Goal: Task Accomplishment & Management: Manage account settings

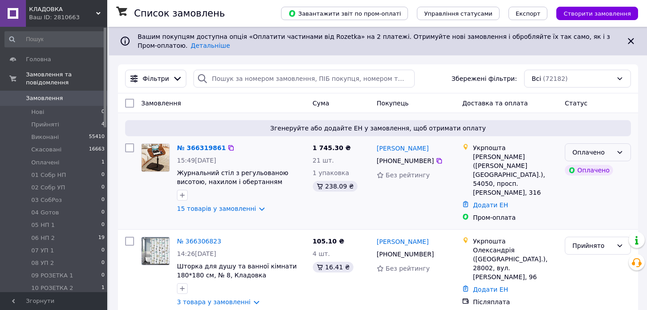
click at [571, 147] on div "Оплачено" at bounding box center [598, 152] width 66 height 18
click at [582, 172] on li "Прийнято" at bounding box center [597, 172] width 65 height 16
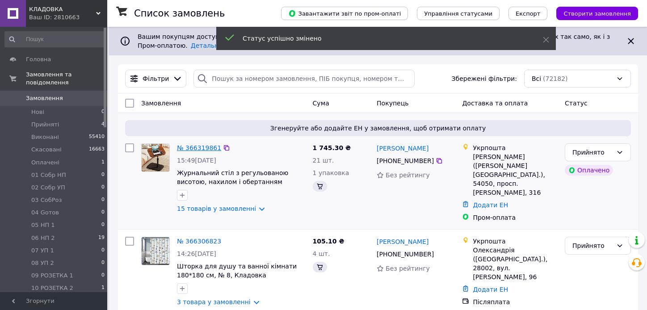
click at [197, 147] on link "№ 366319861" at bounding box center [199, 147] width 44 height 7
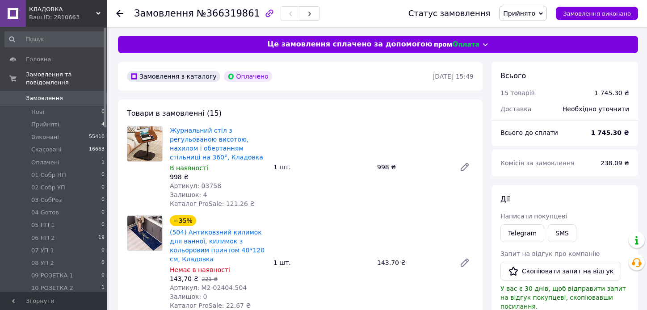
click at [542, 8] on span "Прийнято" at bounding box center [523, 13] width 48 height 15
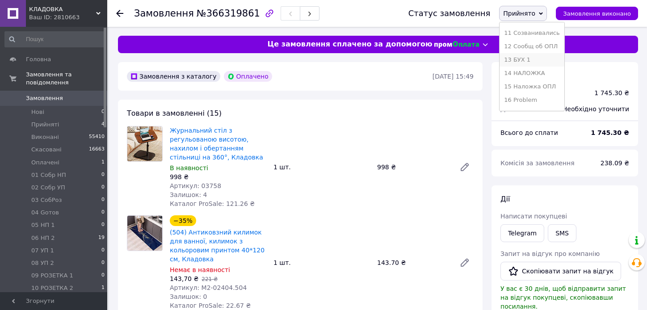
scroll to position [134, 0]
click at [544, 81] on li "12 Сообщ об ОПЛ" at bounding box center [532, 84] width 64 height 13
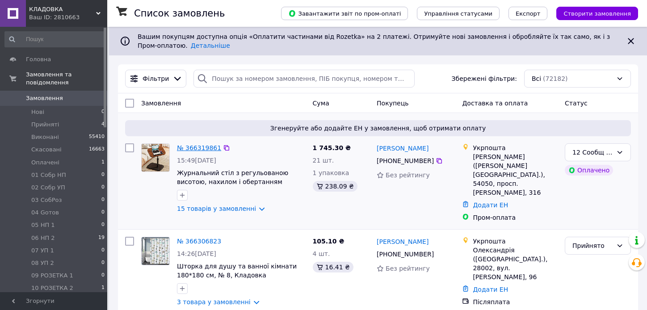
click at [199, 148] on link "№ 366319861" at bounding box center [199, 147] width 44 height 7
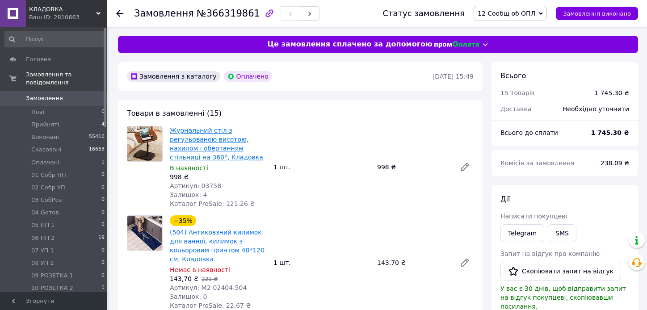
click at [232, 133] on link "Журнальний стіл з регульованою висотою, нахилом і обертанням стільниці на 360°,…" at bounding box center [216, 144] width 93 height 34
drag, startPoint x: 196, startPoint y: 177, endPoint x: 215, endPoint y: 180, distance: 18.5
click at [215, 181] on div "Артикул: 03758" at bounding box center [218, 185] width 97 height 9
copy span "03758"
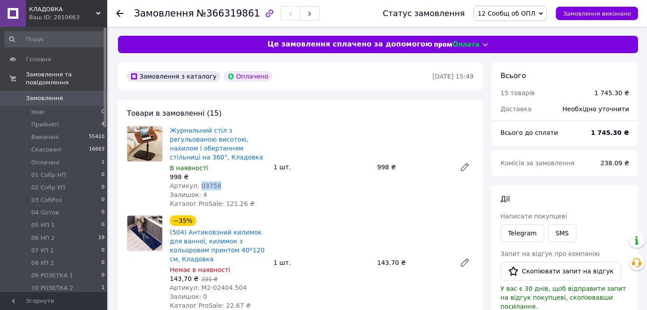
click at [76, 94] on span "Замовлення" at bounding box center [54, 98] width 57 height 8
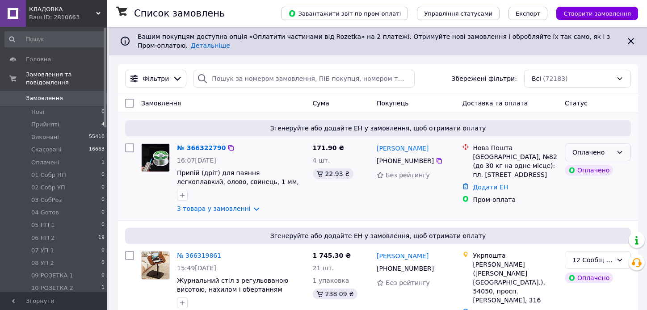
click at [618, 153] on icon at bounding box center [619, 152] width 7 height 7
click at [609, 169] on li "Прийнято" at bounding box center [597, 172] width 65 height 16
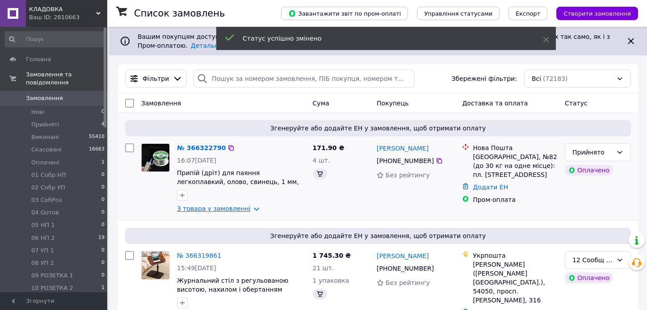
click at [208, 210] on link "3 товара у замовленні" at bounding box center [214, 208] width 74 height 7
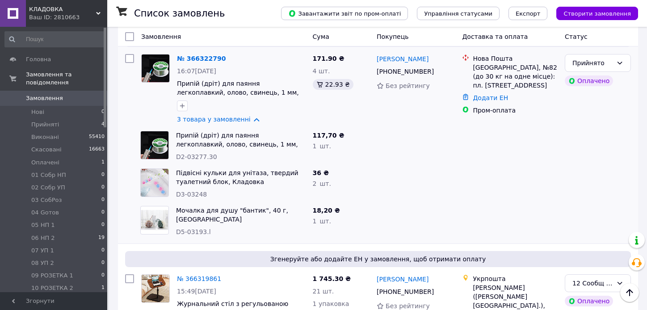
scroll to position [45, 0]
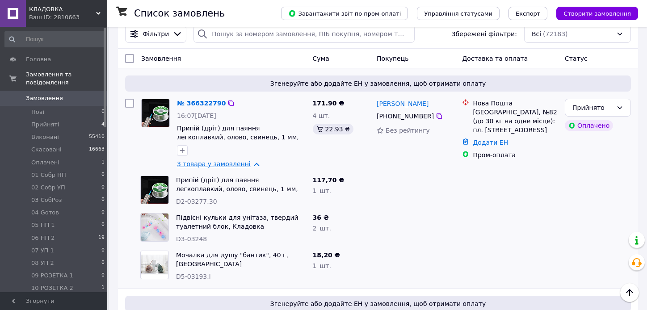
click at [210, 167] on link "3 товара у замовленні" at bounding box center [214, 163] width 74 height 7
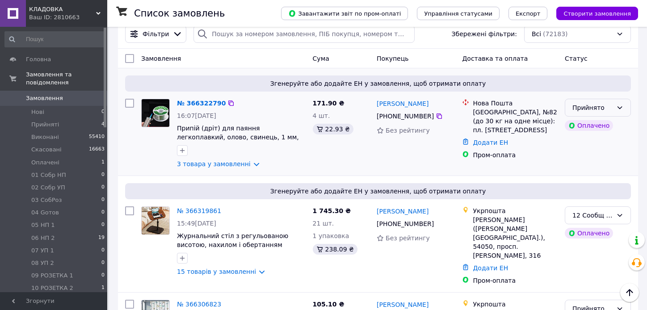
click at [614, 102] on div "Прийнято" at bounding box center [598, 108] width 66 height 18
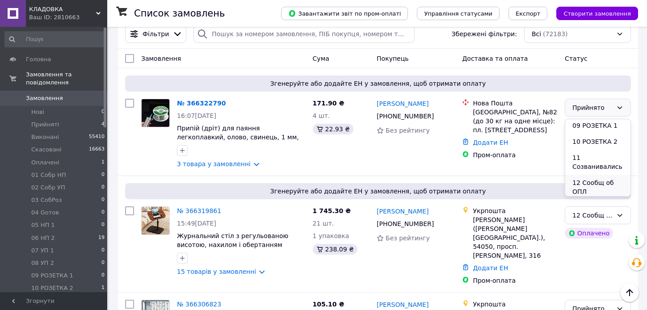
click at [599, 180] on li "12 Сообщ об ОПЛ" at bounding box center [597, 187] width 65 height 25
